Goal: Information Seeking & Learning: Learn about a topic

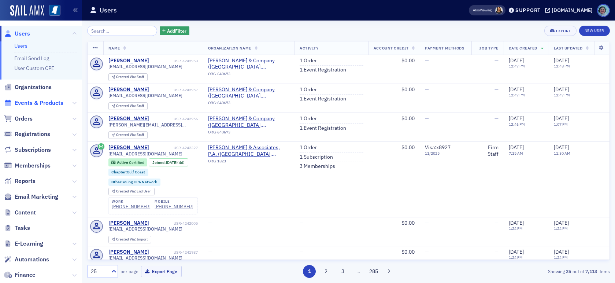
click at [42, 99] on span "Events & Products" at bounding box center [39, 103] width 49 height 8
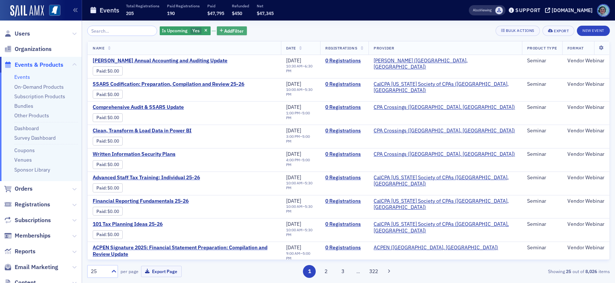
click at [226, 26] on button "Add Filter" at bounding box center [232, 30] width 30 height 9
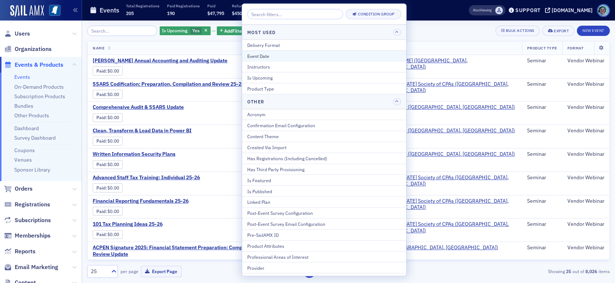
click at [262, 51] on button "Event Date" at bounding box center [324, 55] width 164 height 11
select select "7"
select select "2025"
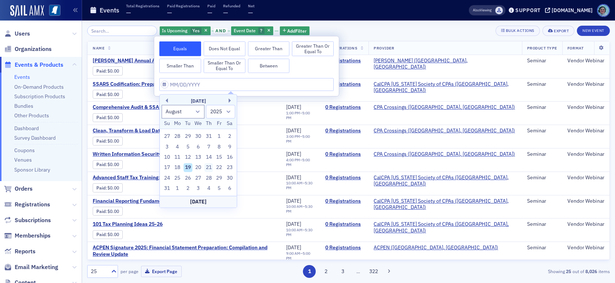
click at [208, 167] on div "21" at bounding box center [208, 167] width 9 height 9
type input "[DATE]"
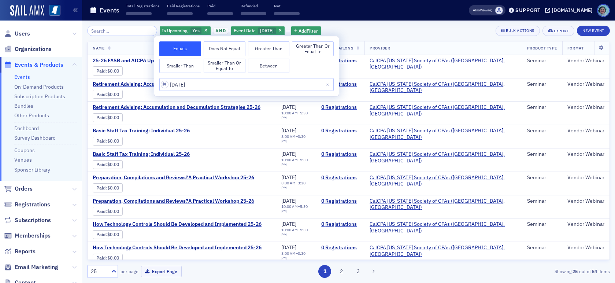
click at [372, 25] on div "Is Upcoming Yes and Event Date [DATE] Add Filter Bulk Actions Export New Event …" at bounding box center [348, 152] width 523 height 262
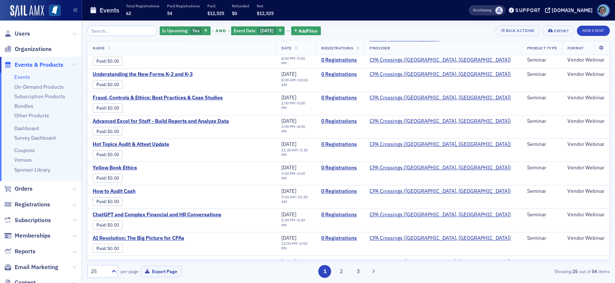
scroll to position [384, 0]
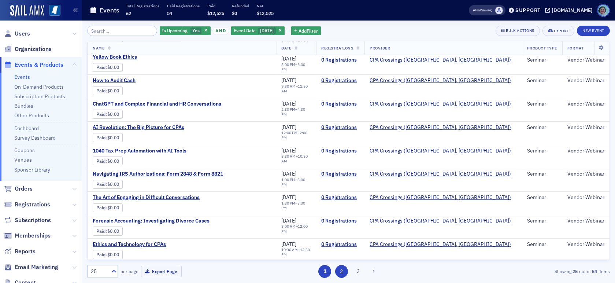
click at [344, 269] on button "2" at bounding box center [341, 271] width 13 height 13
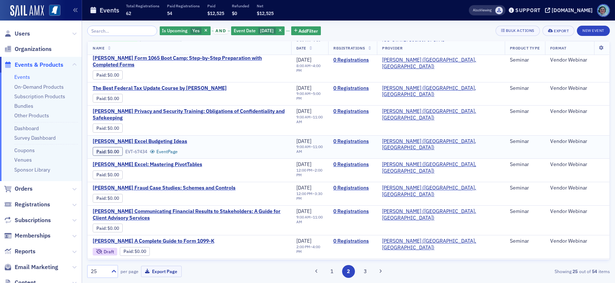
scroll to position [389, 0]
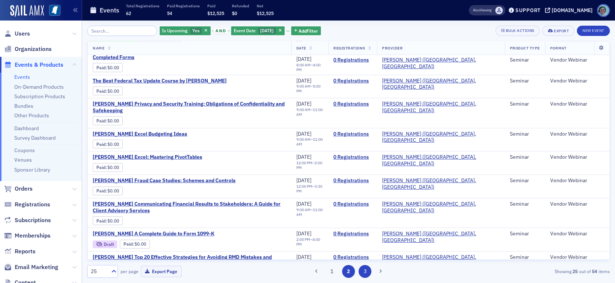
click at [360, 268] on div "1 2 3" at bounding box center [348, 271] width 169 height 13
click at [361, 268] on button "3" at bounding box center [365, 271] width 13 height 13
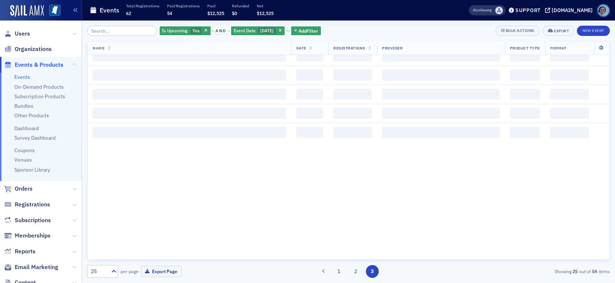
scroll to position [0, 0]
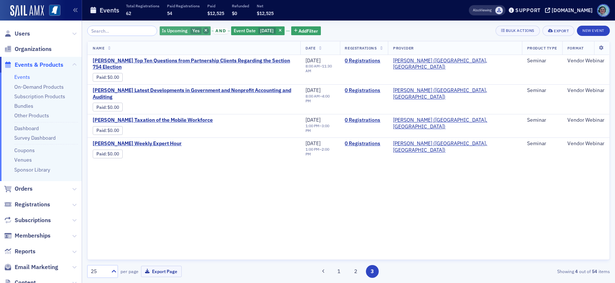
click at [203, 29] on span "button" at bounding box center [206, 30] width 7 height 7
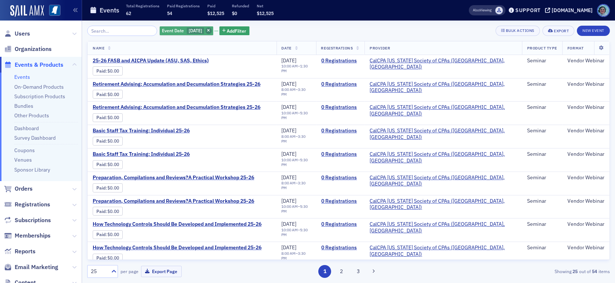
click at [210, 30] on icon "button" at bounding box center [208, 31] width 3 height 4
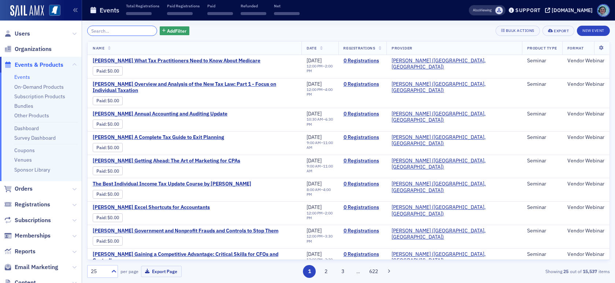
click at [126, 32] on input "search" at bounding box center [122, 31] width 70 height 10
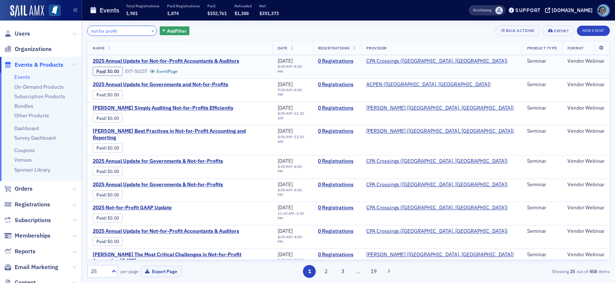
scroll to position [377, 0]
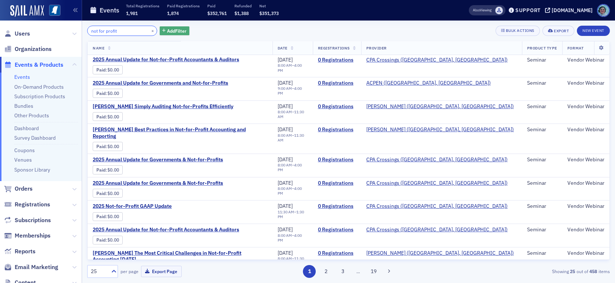
type input "not for profit"
click at [183, 31] on button "Add Filter" at bounding box center [175, 30] width 30 height 9
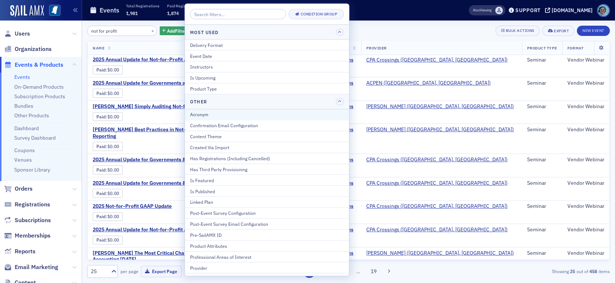
click at [258, 110] on button "Acronym" at bounding box center [267, 114] width 164 height 11
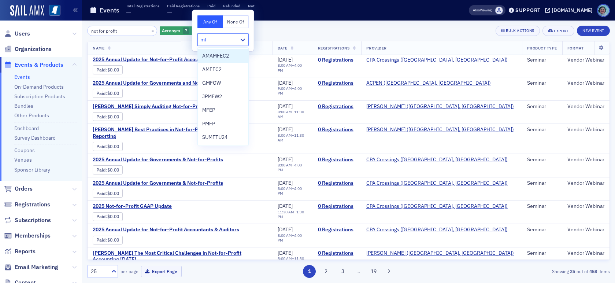
type input "m"
type input "nfp"
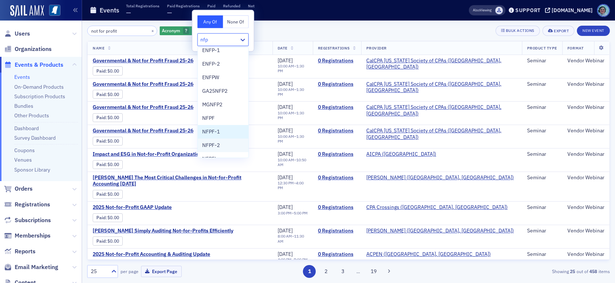
scroll to position [96, 0]
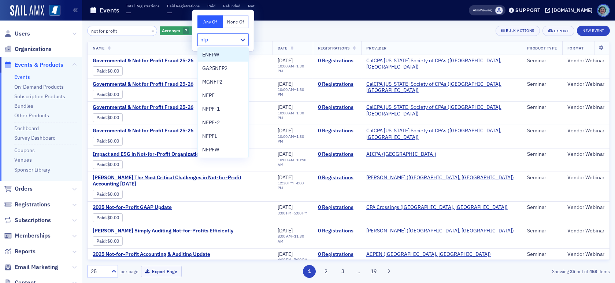
type input "nfp"
click at [260, 21] on div "not for profit × Acronym ? Add Filter Bulk Actions Export New Event Name Date R…" at bounding box center [348, 152] width 523 height 262
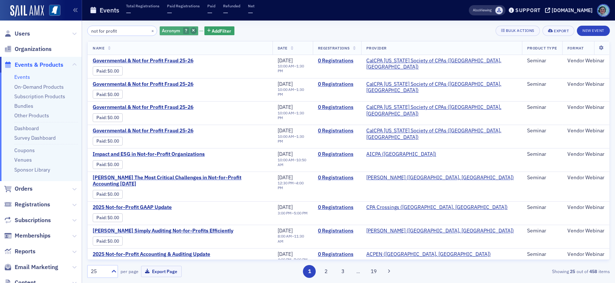
click at [190, 33] on span "button" at bounding box center [193, 30] width 7 height 7
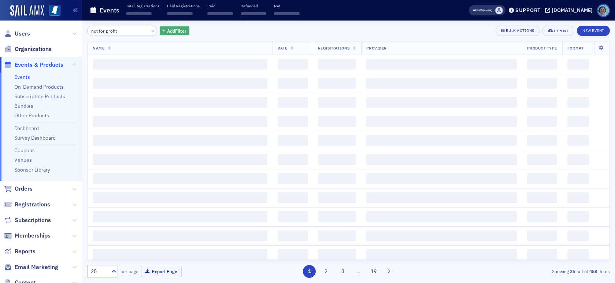
click at [173, 31] on span "Add Filter" at bounding box center [176, 30] width 19 height 7
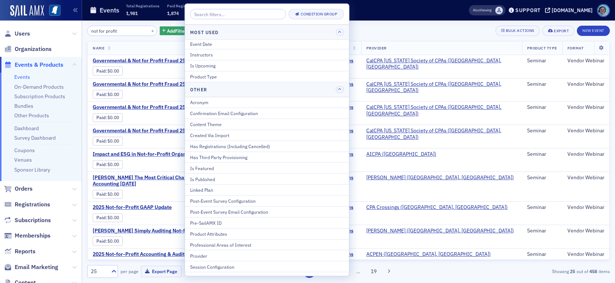
scroll to position [0, 0]
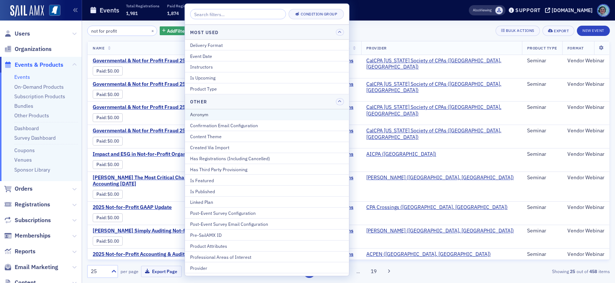
click at [247, 110] on button "Acronym" at bounding box center [267, 114] width 164 height 11
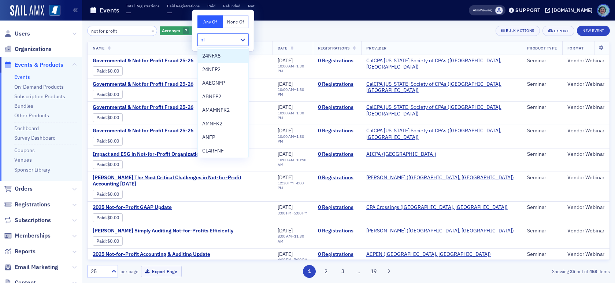
type input "nfp"
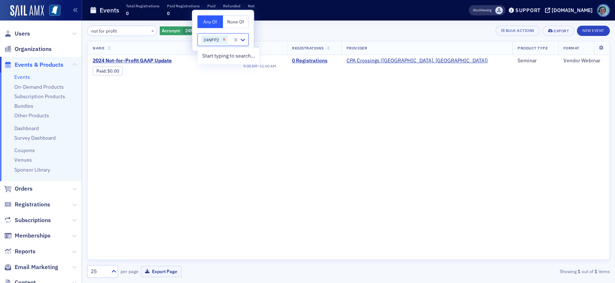
click at [227, 37] on icon "Remove 24NFP2" at bounding box center [224, 39] width 5 height 5
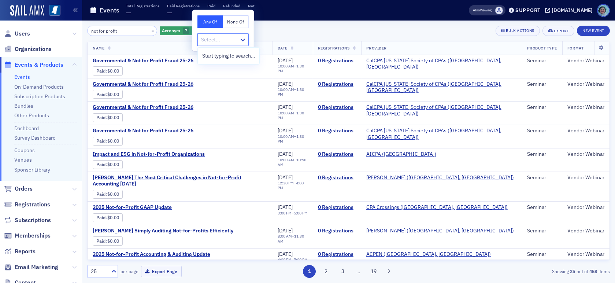
click at [294, 24] on div "not for profit × Acronym ? Add Filter Bulk Actions Export New Event Name Date R…" at bounding box center [348, 152] width 523 height 262
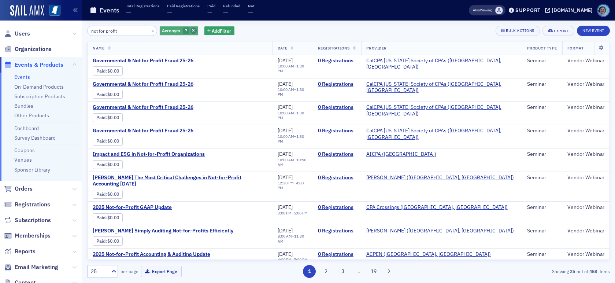
click at [190, 29] on span "button" at bounding box center [193, 30] width 7 height 7
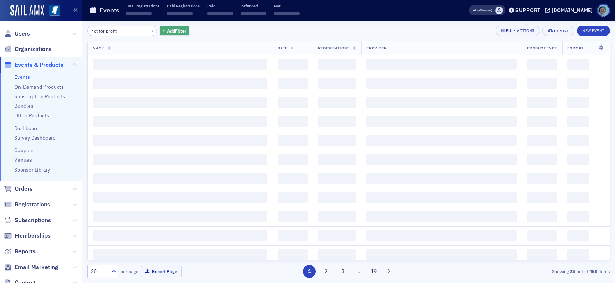
click at [179, 29] on span "Add Filter" at bounding box center [176, 30] width 19 height 7
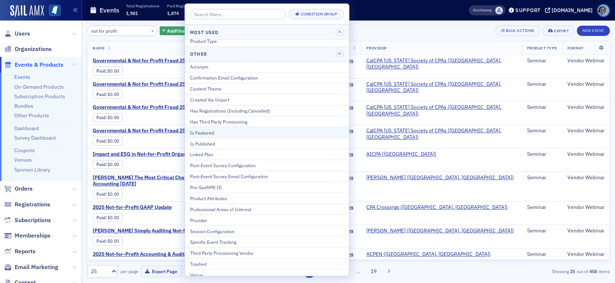
scroll to position [51, 0]
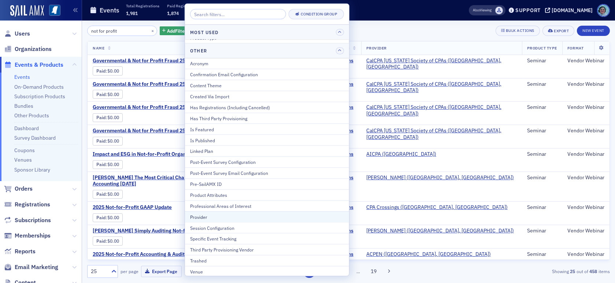
click at [305, 212] on button "Provider" at bounding box center [267, 216] width 164 height 11
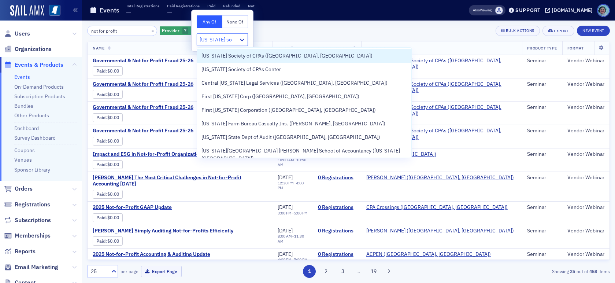
type input "[US_STATE] soc"
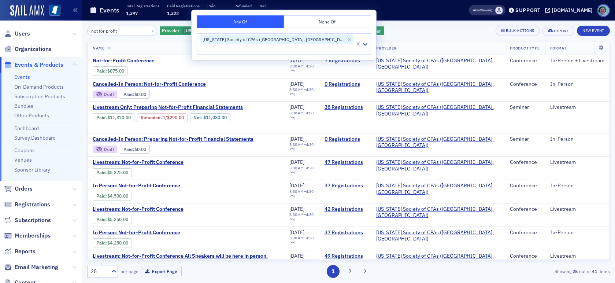
click at [372, 21] on div "not for profit × Provider [US_STATE] Society of CPAs ([GEOGRAPHIC_DATA], [GEOGR…" at bounding box center [348, 152] width 523 height 262
